Goal: Communication & Community: Participate in discussion

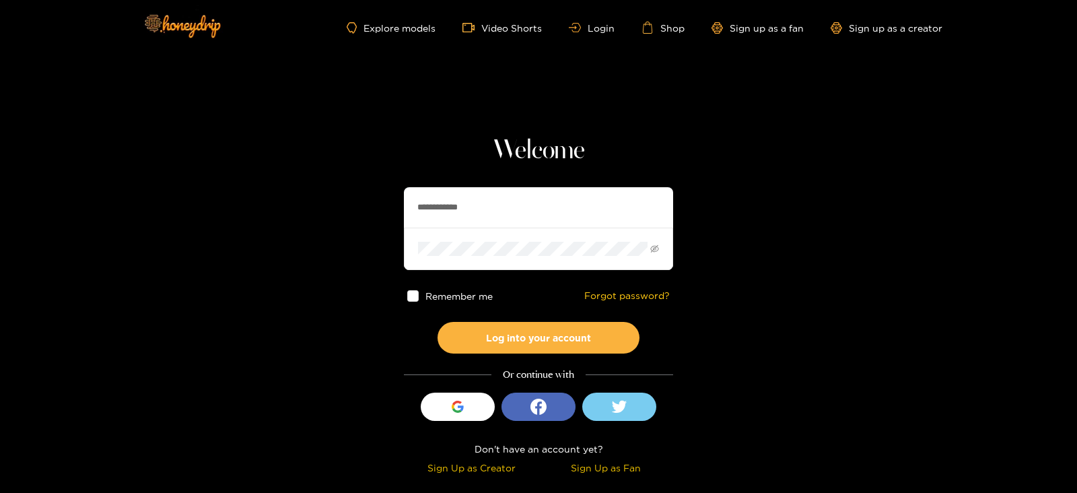
drag, startPoint x: 485, startPoint y: 203, endPoint x: 352, endPoint y: 244, distance: 139.3
click at [352, 244] on section "**********" at bounding box center [538, 239] width 1077 height 479
type input "*"
type input "*********"
click at [438, 322] on button "Log into your account" at bounding box center [539, 338] width 202 height 32
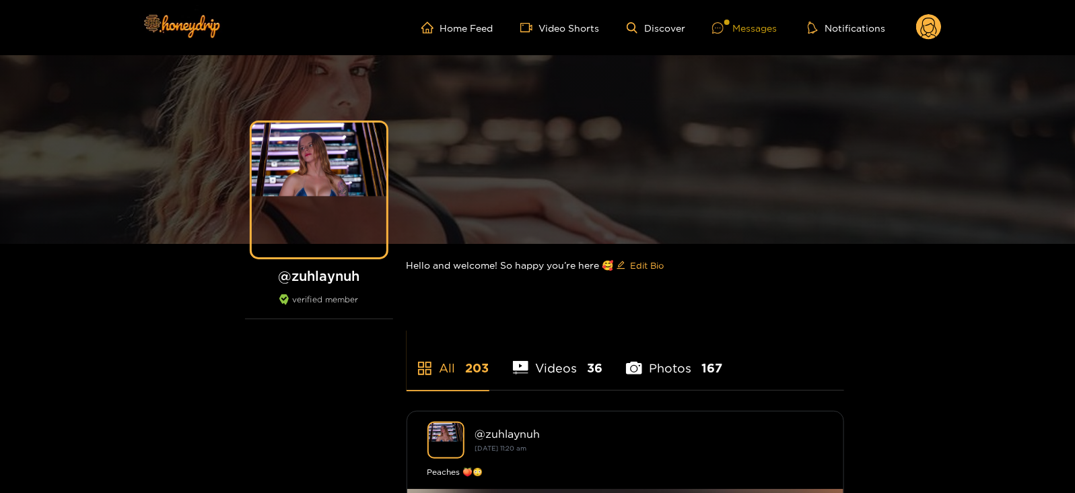
click at [748, 32] on div "Messages" at bounding box center [744, 27] width 65 height 15
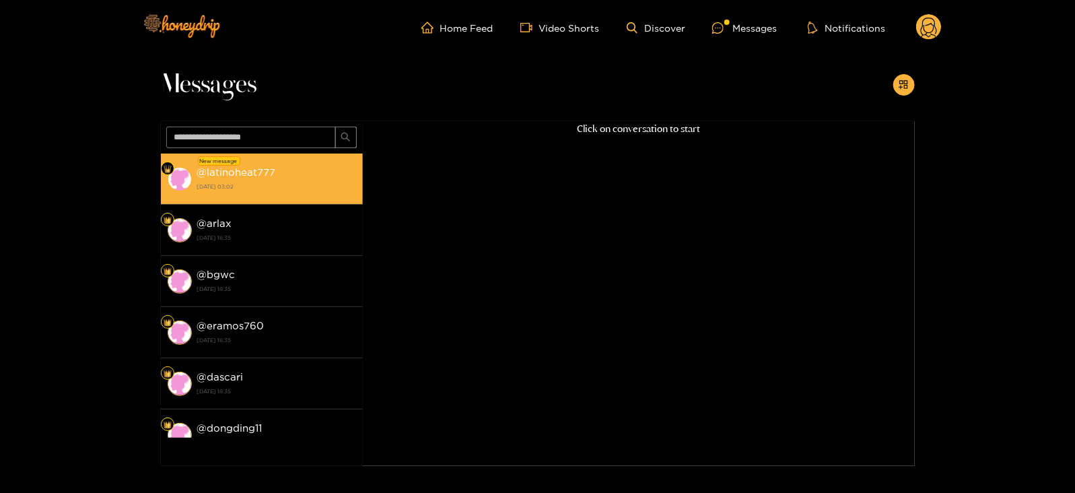
click at [232, 158] on div "New message" at bounding box center [219, 160] width 42 height 9
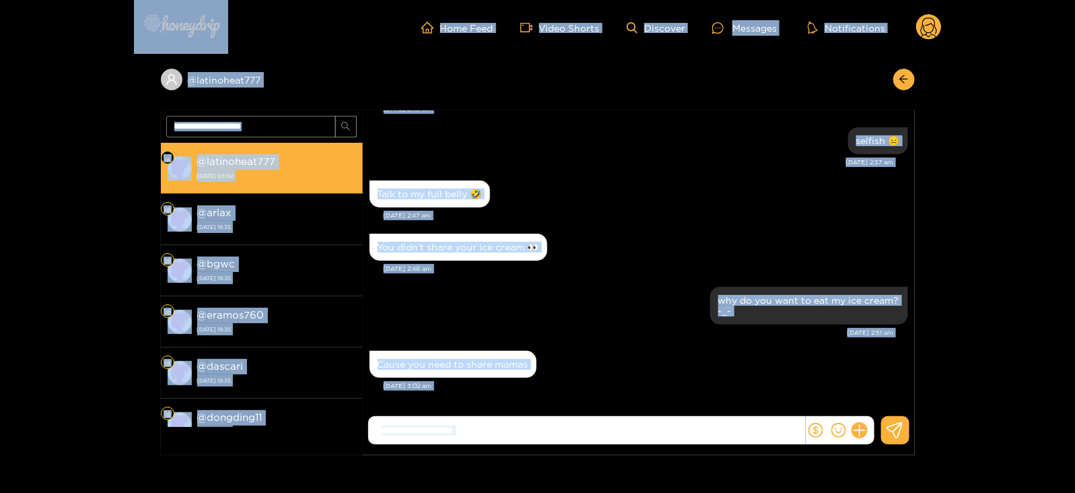
scroll to position [109, 0]
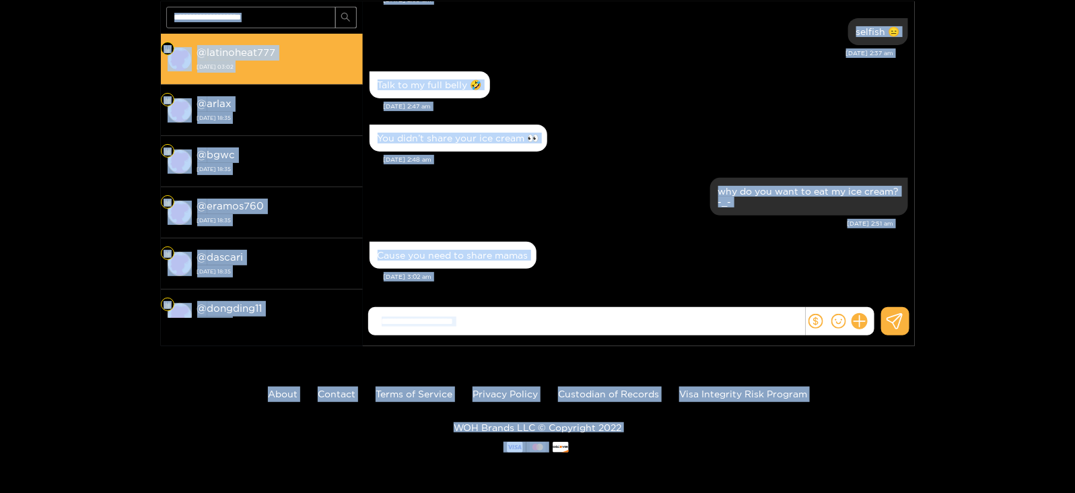
drag, startPoint x: 86, startPoint y: 32, endPoint x: 712, endPoint y: 436, distance: 744.8
click at [712, 436] on div "Home Feed Video Shorts Discover Messages Notifications 0 @ latinoheat777 @ lati…" at bounding box center [537, 192] width 1075 height 602
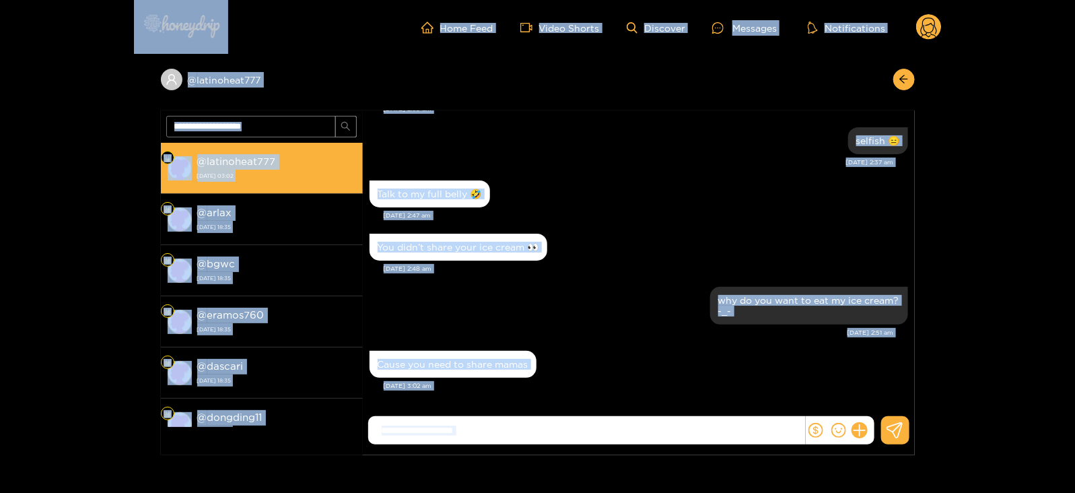
click at [575, 213] on div "[DATE] 2:47 am" at bounding box center [646, 215] width 524 height 9
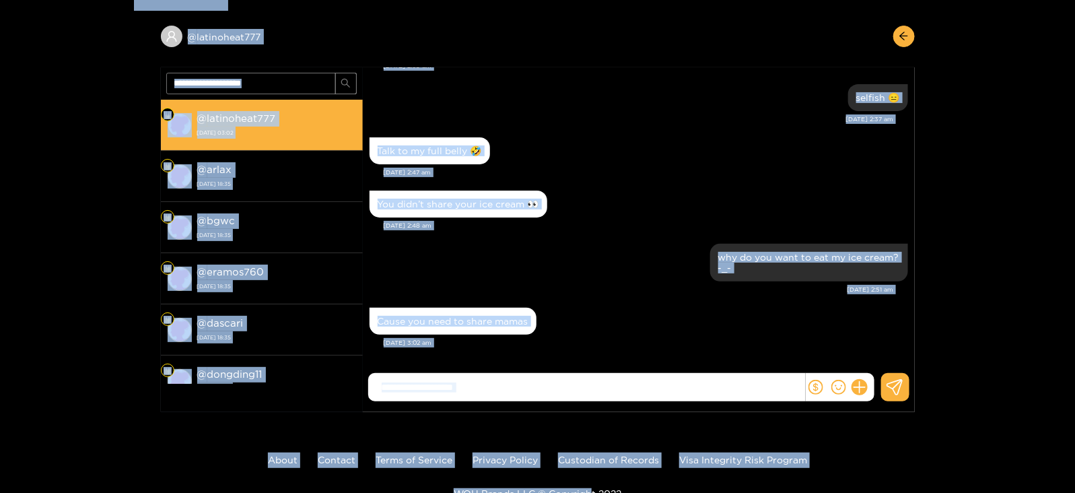
scroll to position [109, 0]
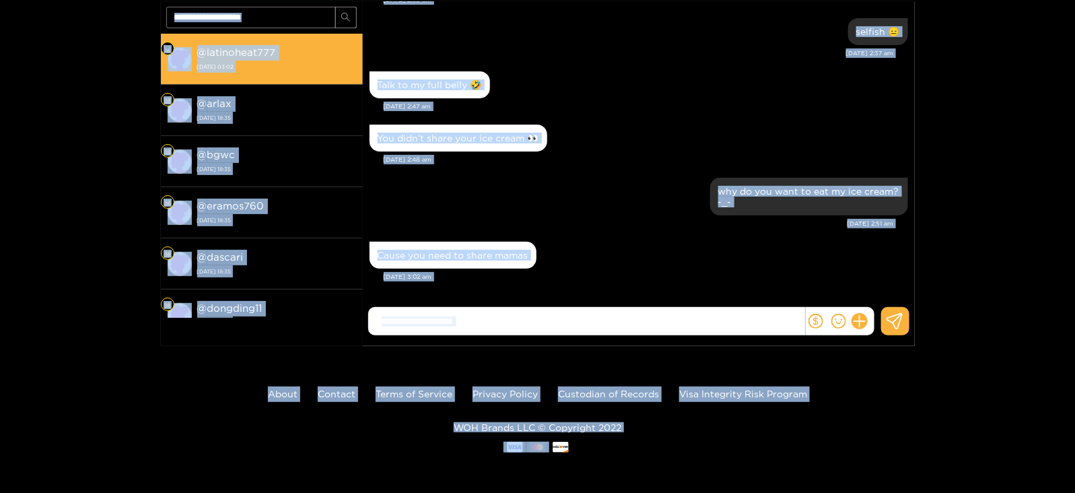
drag, startPoint x: 79, startPoint y: 29, endPoint x: 590, endPoint y: 491, distance: 688.7
click at [590, 491] on div "Home Feed Video Shorts Discover Messages Notifications 0 @ latinoheat777 @ lati…" at bounding box center [537, 192] width 1075 height 602
click at [534, 203] on div "why do you want to eat my ice cream? -_-" at bounding box center [639, 196] width 539 height 44
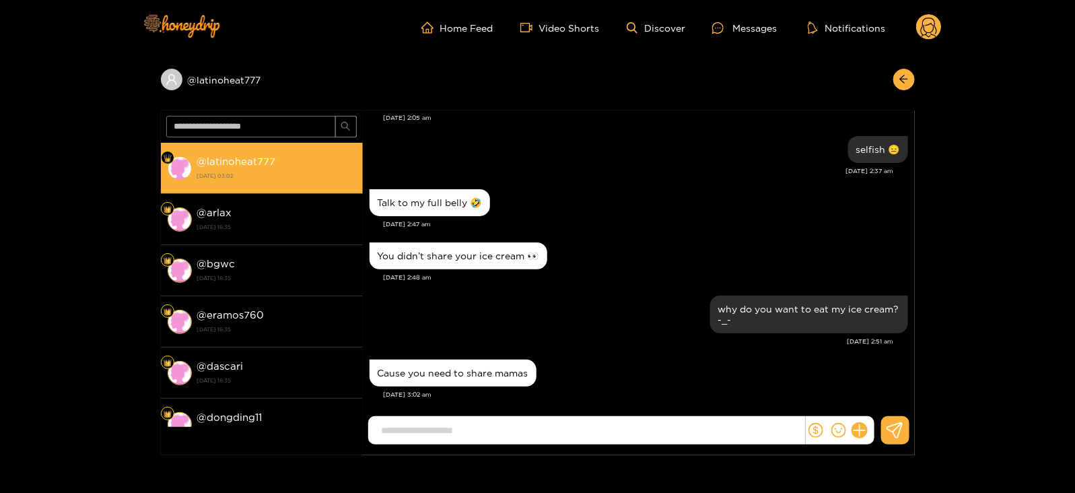
scroll to position [1305, 0]
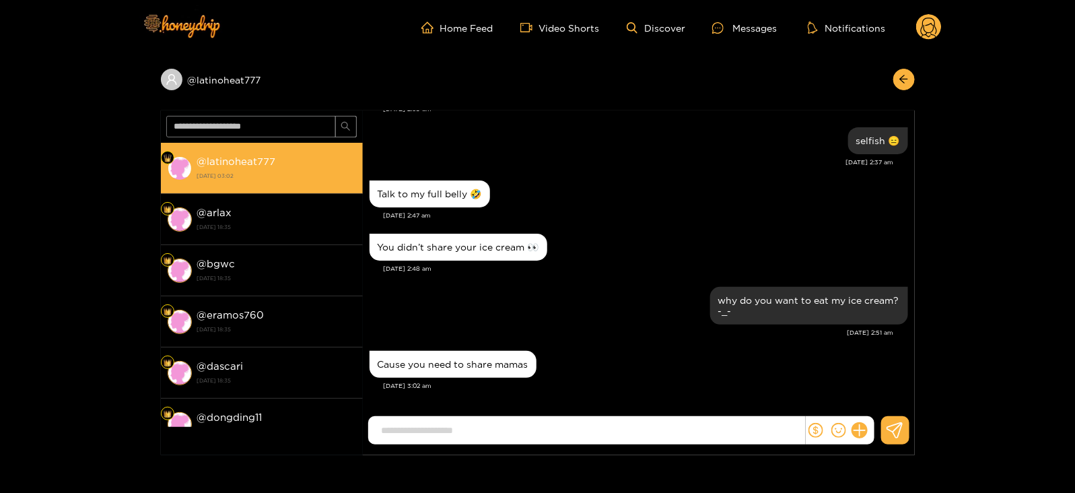
click at [456, 436] on input at bounding box center [590, 430] width 430 height 22
drag, startPoint x: 889, startPoint y: 141, endPoint x: 899, endPoint y: 145, distance: 10.6
click at [899, 145] on div "selfish 😑" at bounding box center [878, 140] width 60 height 27
copy div "😑"
click at [427, 436] on input "*****" at bounding box center [590, 430] width 430 height 22
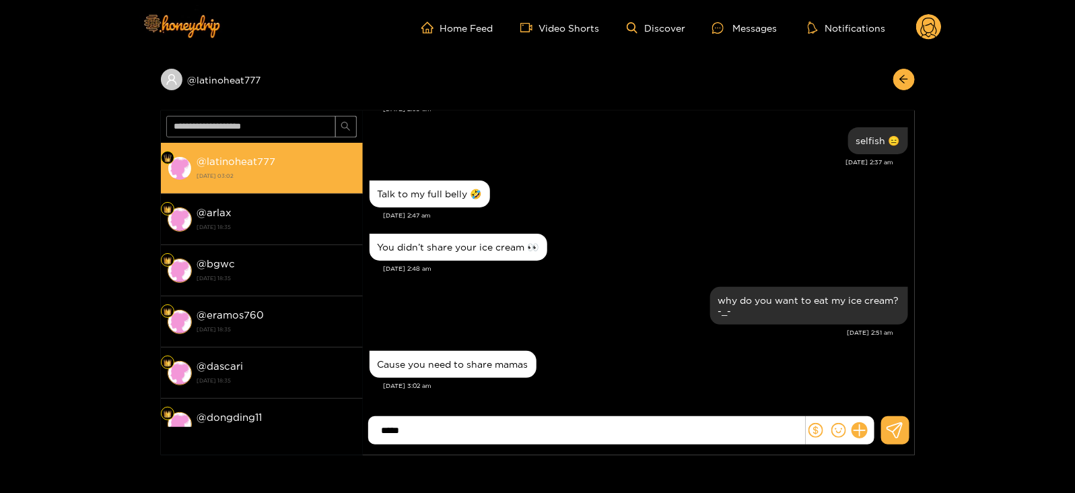
paste input "**"
type input "*******"
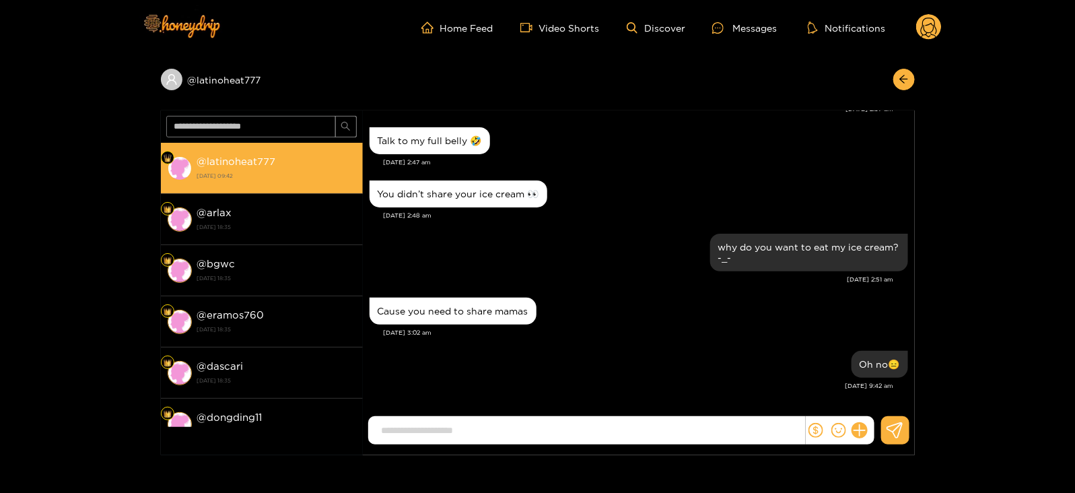
click at [915, 32] on ul "Home Feed Video Shorts Discover Messages Notifications" at bounding box center [681, 27] width 520 height 27
click at [928, 33] on circle at bounding box center [929, 27] width 26 height 26
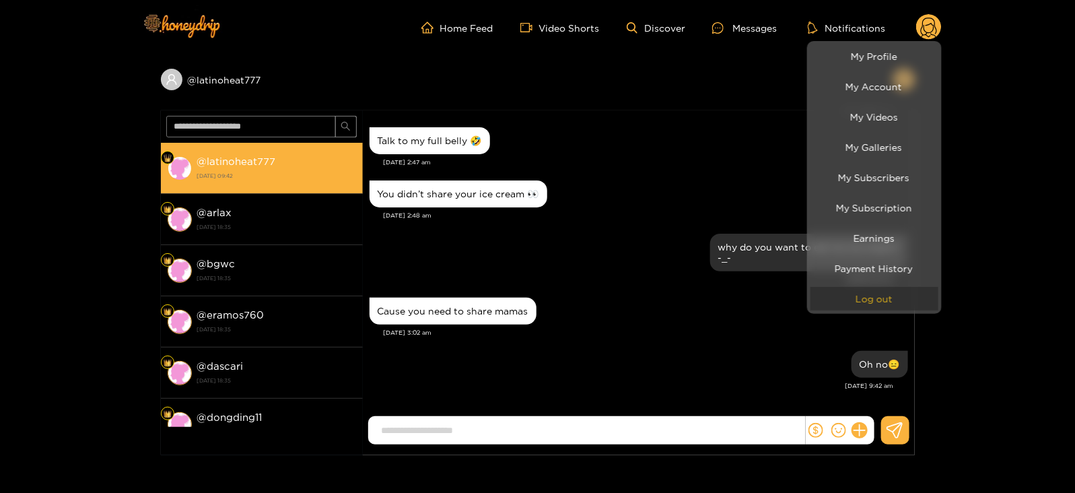
click at [857, 293] on button "Log out" at bounding box center [874, 299] width 128 height 24
